Goal: Information Seeking & Learning: Learn about a topic

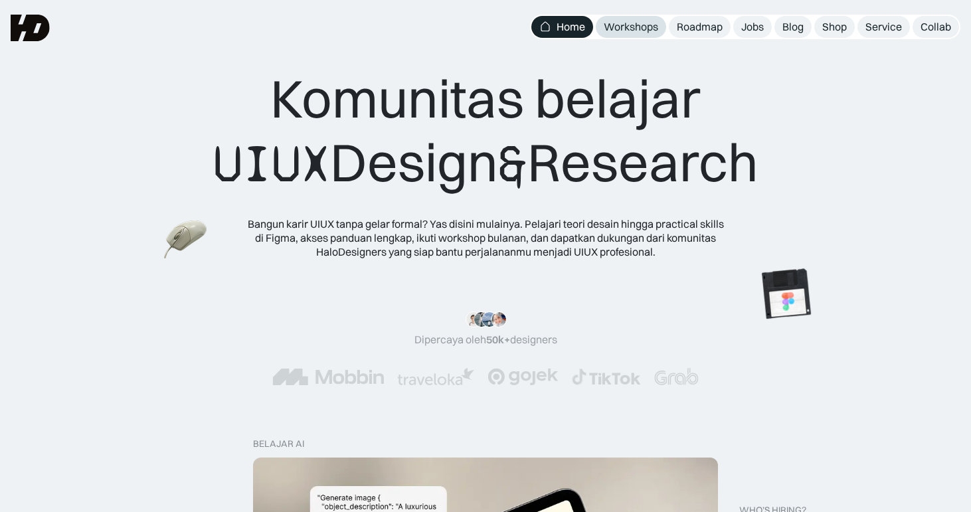
click at [625, 27] on div "Workshops" at bounding box center [631, 27] width 54 height 14
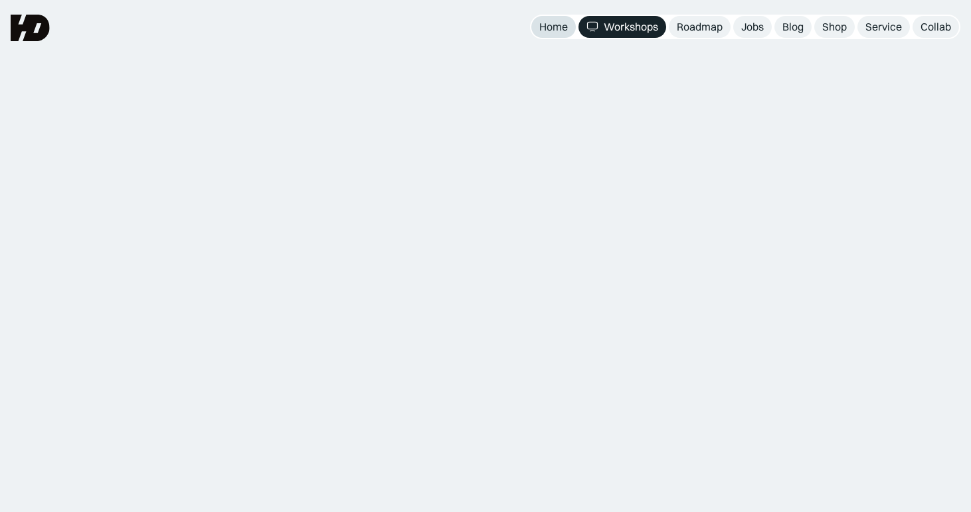
click at [551, 32] on div "Home" at bounding box center [553, 27] width 29 height 14
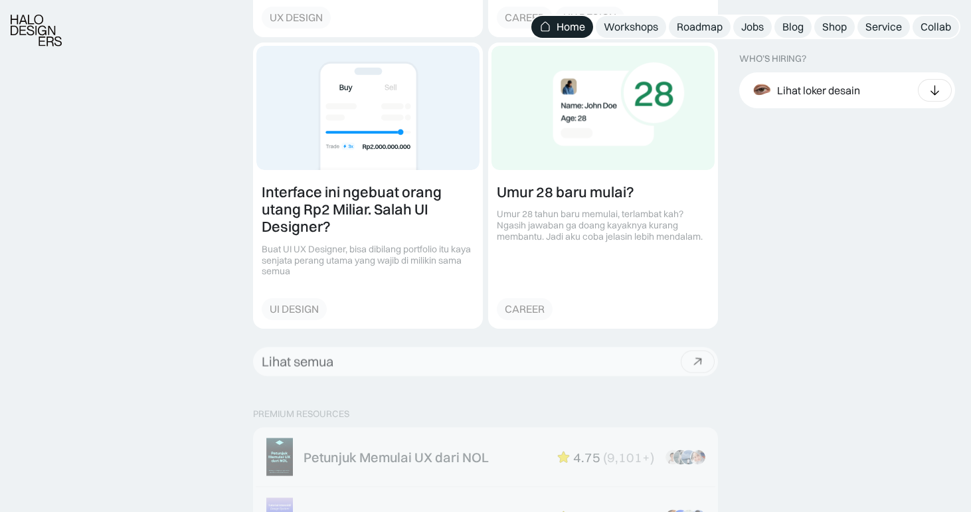
scroll to position [1860, 0]
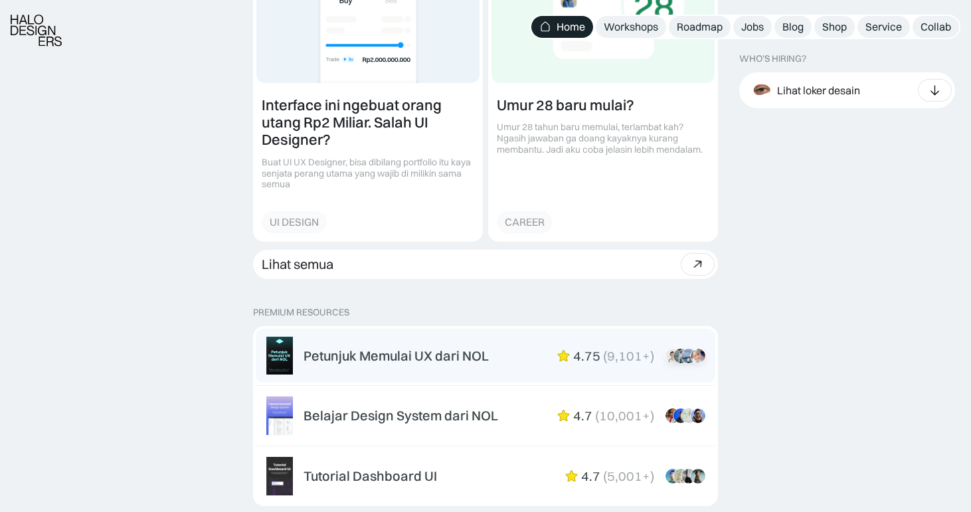
click at [341, 355] on div "Petunjuk Memulai UX dari NOL" at bounding box center [396, 356] width 185 height 16
